Goal: Information Seeking & Learning: Learn about a topic

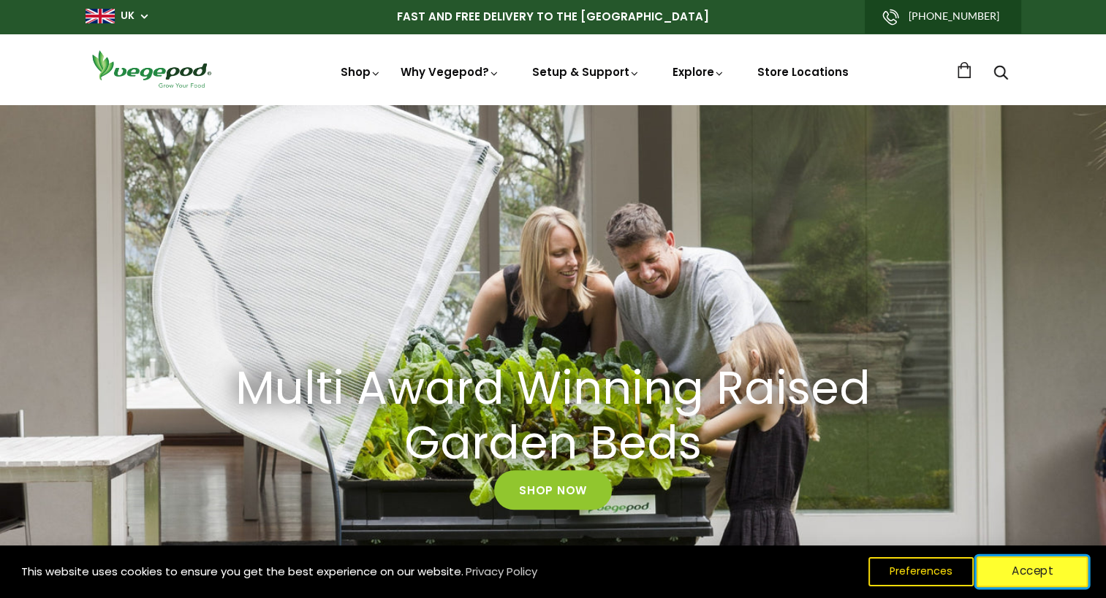
click at [1026, 582] on button "Accept" at bounding box center [1032, 572] width 112 height 31
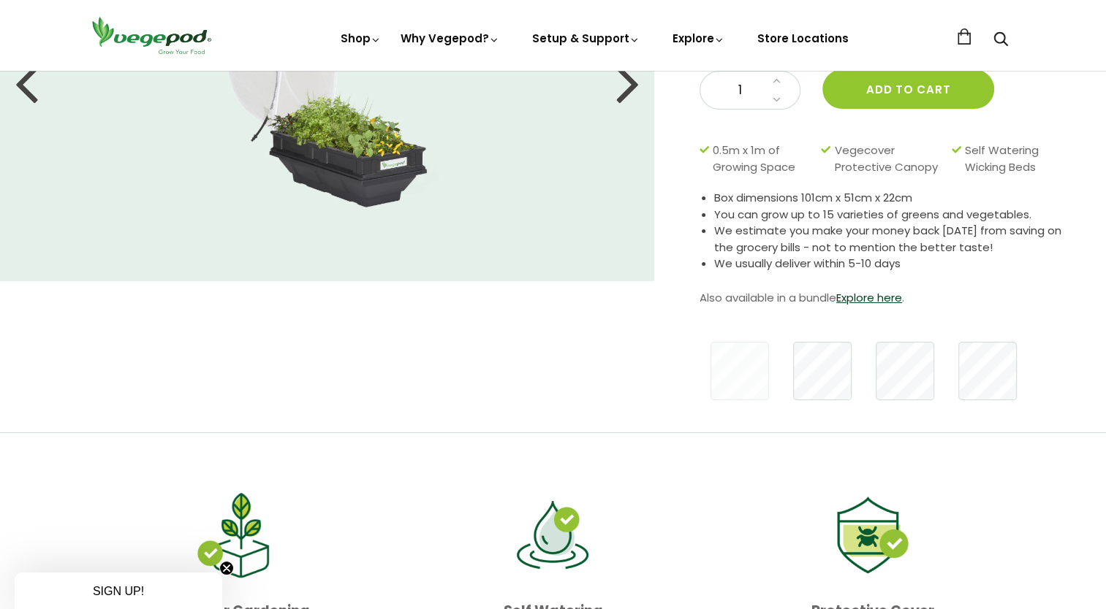
scroll to position [234, 0]
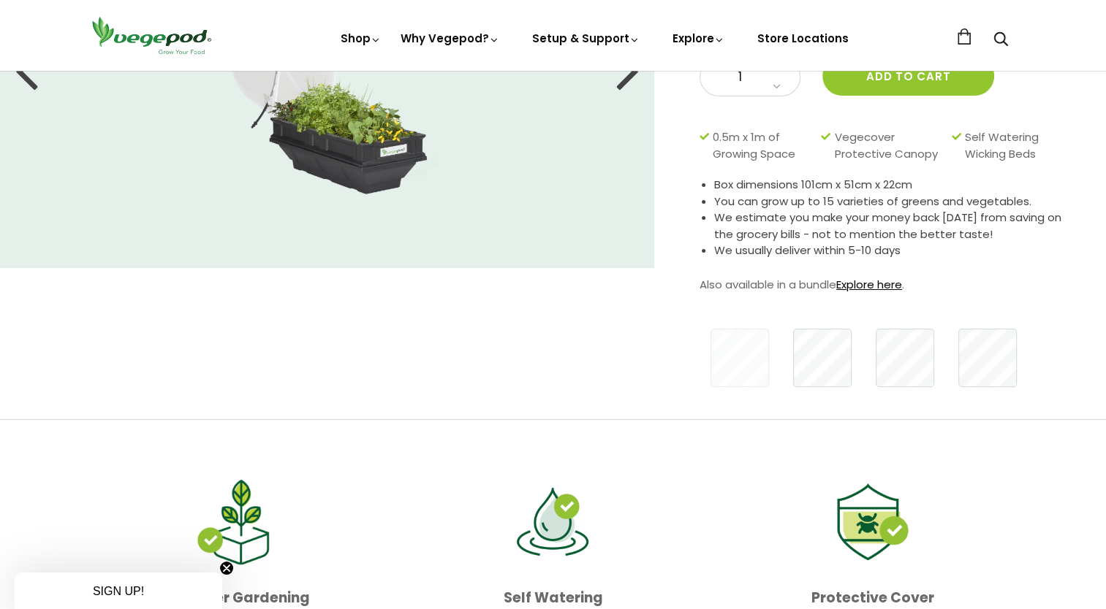
click at [884, 289] on link "Explore here" at bounding box center [869, 284] width 66 height 15
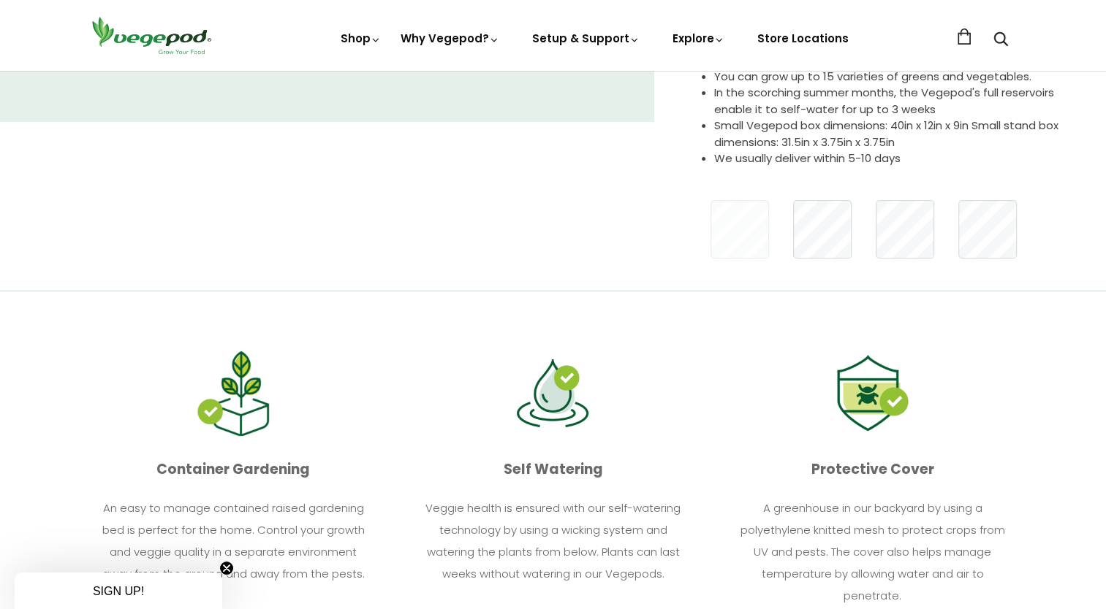
scroll to position [409, 0]
